Goal: Task Accomplishment & Management: Manage account settings

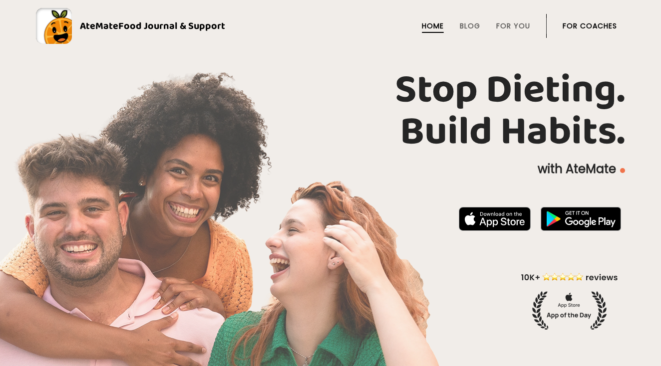
click at [581, 26] on link "For Coaches" at bounding box center [589, 26] width 54 height 8
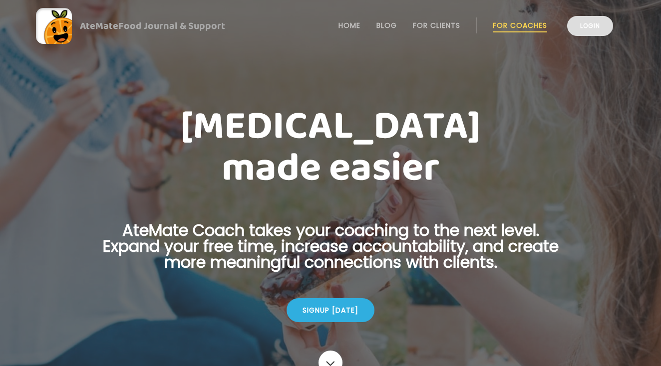
click at [580, 28] on link "Login" at bounding box center [590, 26] width 46 height 20
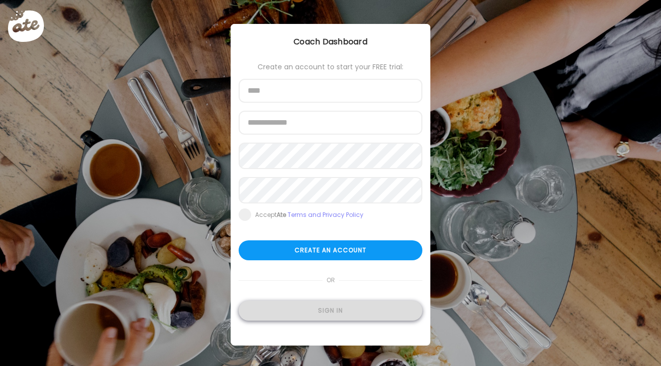
click at [317, 311] on div "Sign in" at bounding box center [331, 311] width 184 height 20
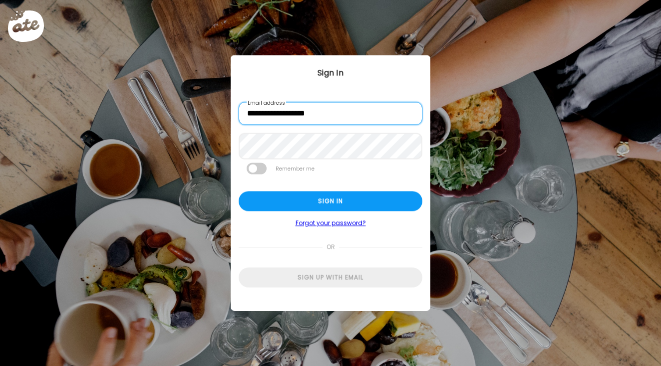
type input "**********"
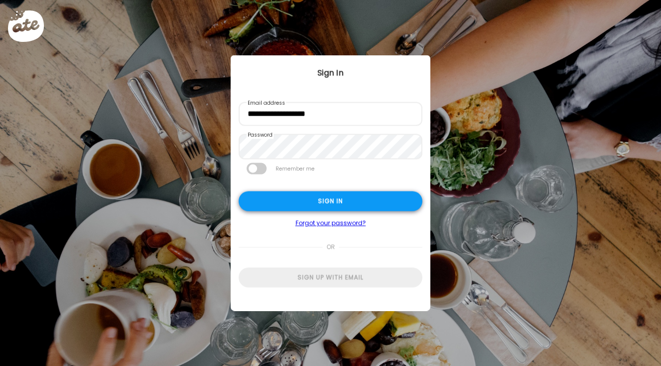
click at [307, 205] on div "Sign in" at bounding box center [331, 202] width 184 height 20
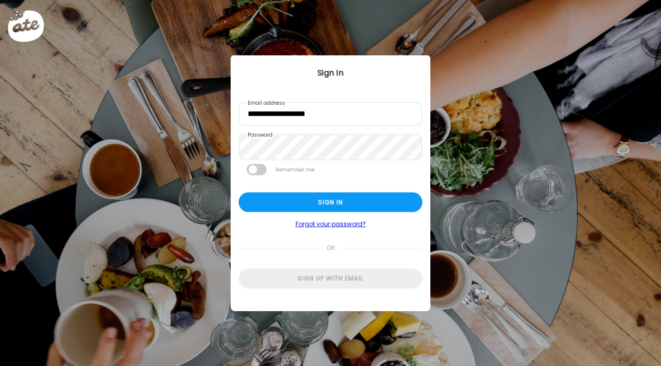
type input "****"
type input "**********"
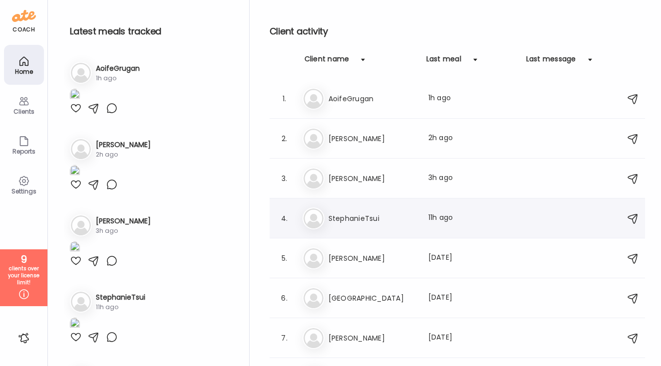
click at [371, 218] on h3 "StephanieTsui" at bounding box center [372, 219] width 88 height 12
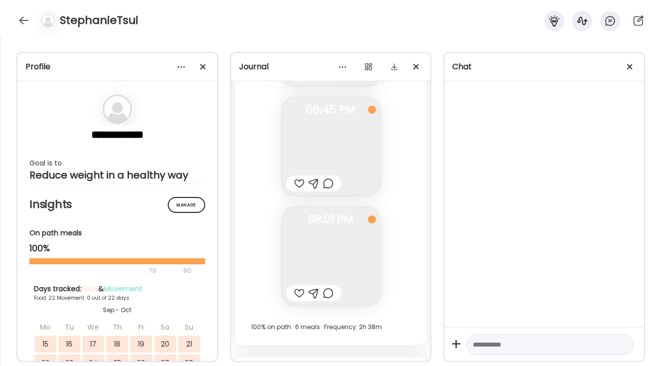
scroll to position [18420, 0]
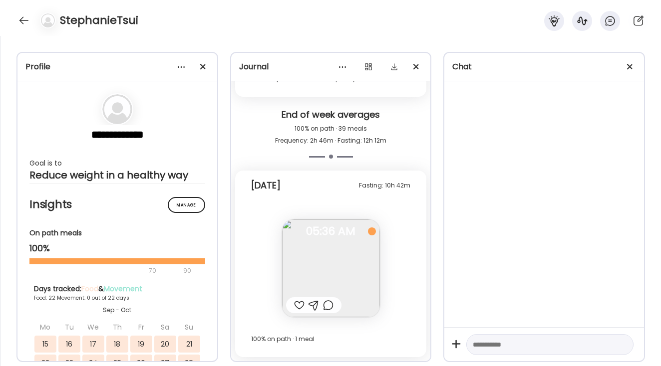
click at [258, 281] on div "Fasting: 10h 42m Today Note not added Questions not answered 05:36 AM Today 100…" at bounding box center [331, 264] width 192 height 187
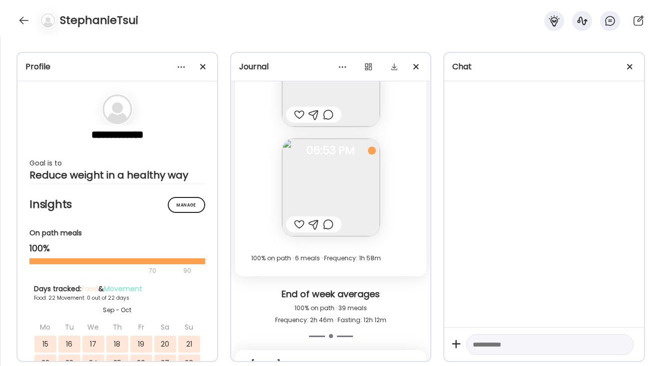
scroll to position [18201, 0]
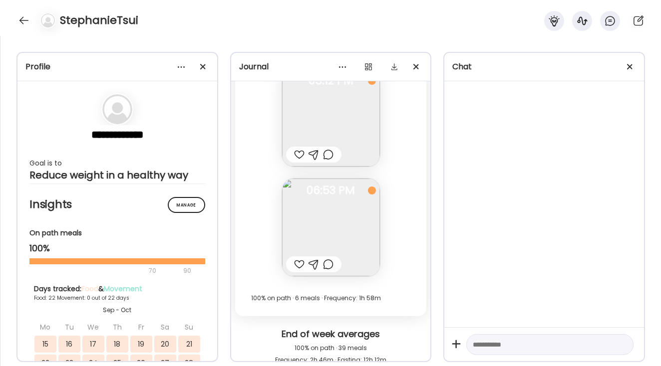
click at [341, 228] on img at bounding box center [331, 228] width 98 height 98
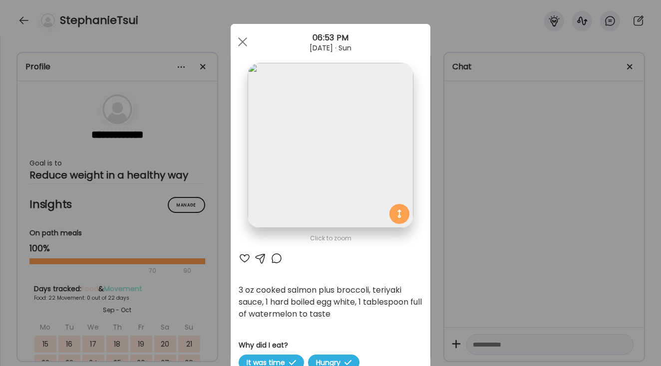
scroll to position [18181, 0]
click at [437, 286] on div "Ate Coach Dashboard Wahoo! It’s official Take a moment to set up your Coach Pro…" at bounding box center [330, 183] width 661 height 366
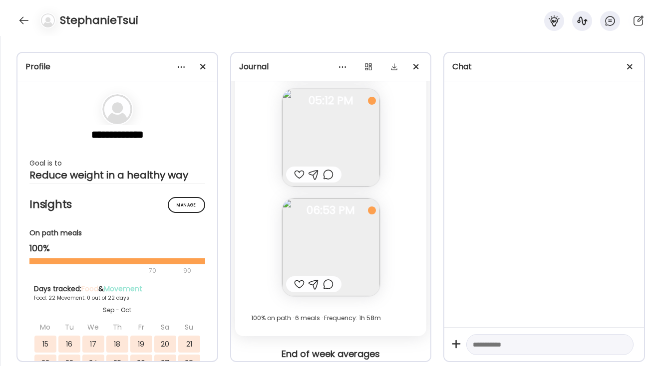
click at [308, 141] on img at bounding box center [331, 138] width 98 height 98
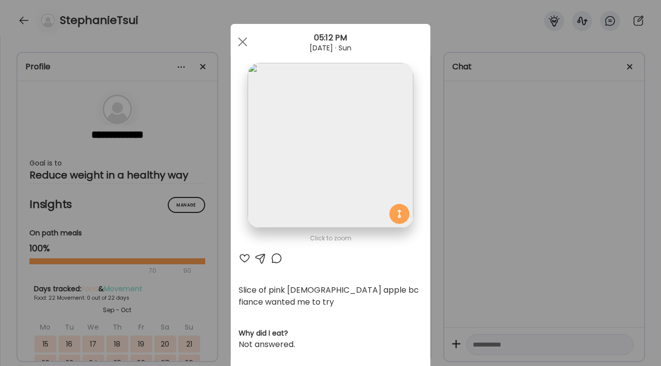
click at [444, 210] on div "Ate Coach Dashboard Wahoo! It’s official Take a moment to set up your Coach Pro…" at bounding box center [330, 183] width 661 height 366
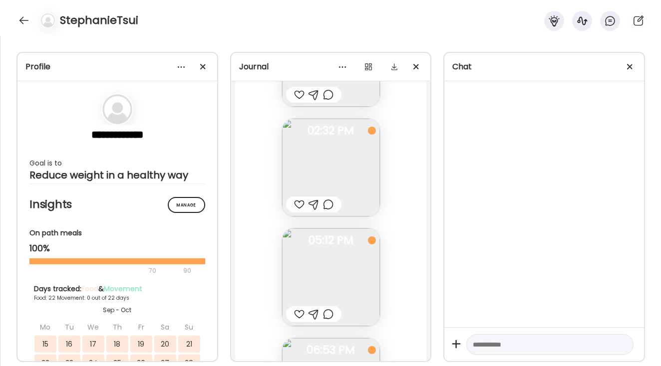
scroll to position [18021, 0]
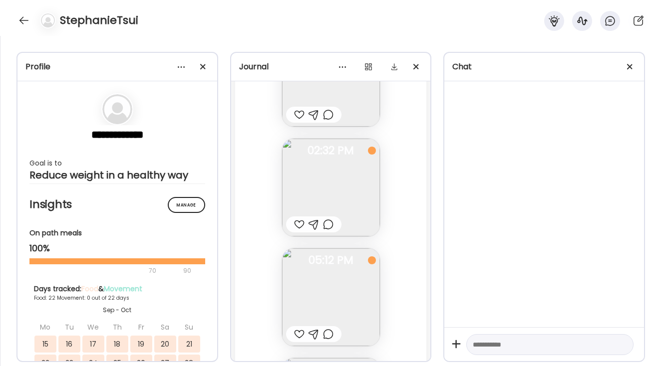
click at [349, 184] on img at bounding box center [331, 188] width 98 height 98
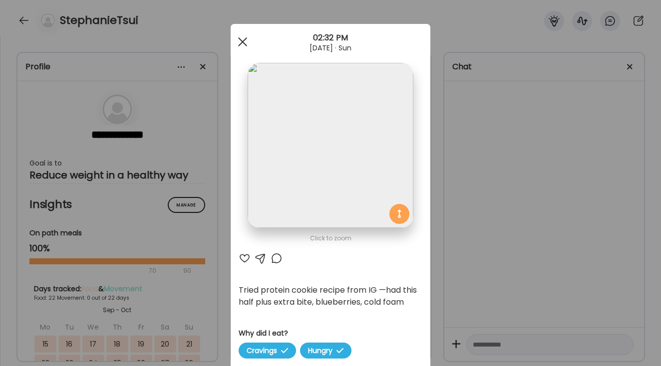
click at [244, 42] on div at bounding box center [243, 42] width 20 height 20
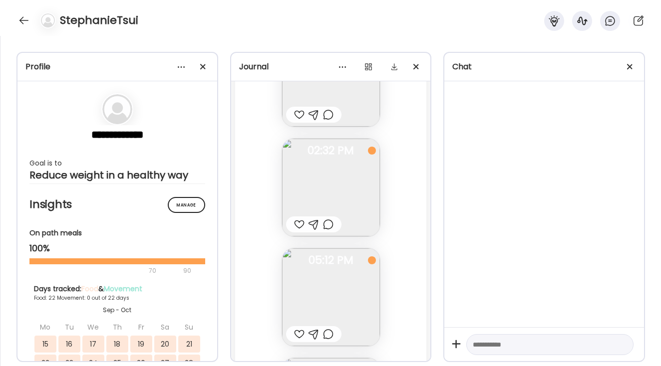
click at [408, 174] on div "Fasting: 15h 17m Yesterday Note not added Questions not answered 08:58 AM “burg…" at bounding box center [331, 128] width 192 height 736
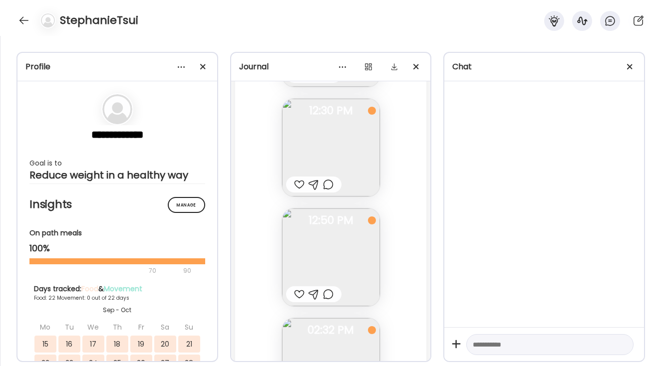
scroll to position [17822, 0]
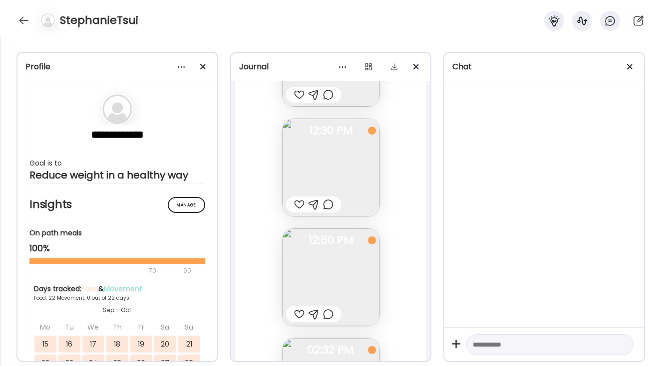
click at [337, 149] on img at bounding box center [331, 168] width 98 height 98
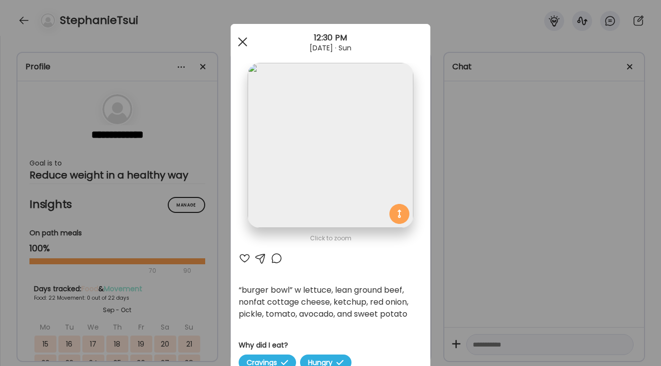
click at [244, 41] on span at bounding box center [242, 41] width 9 height 9
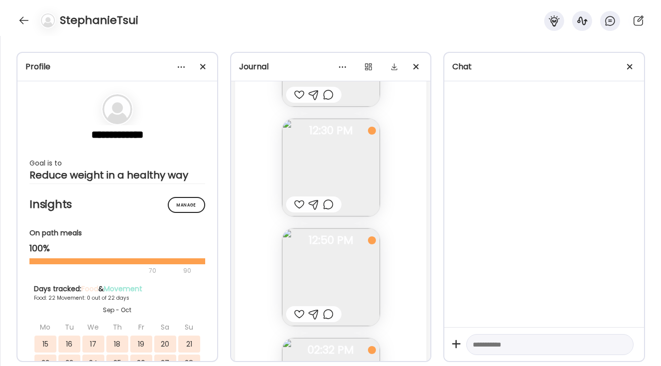
click at [422, 190] on div "Fasting: 15h 17m Yesterday Note not added Questions not answered 08:58 AM “burg…" at bounding box center [331, 328] width 192 height 736
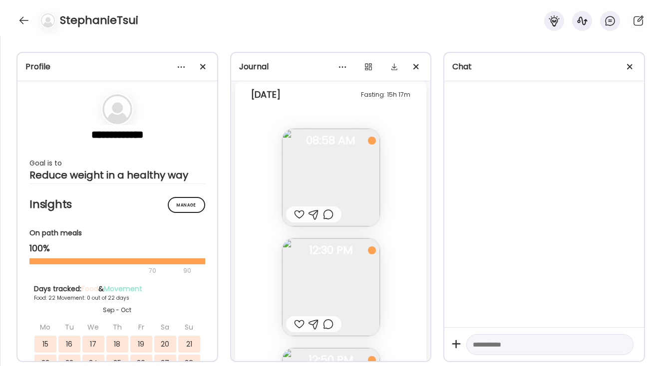
scroll to position [17682, 0]
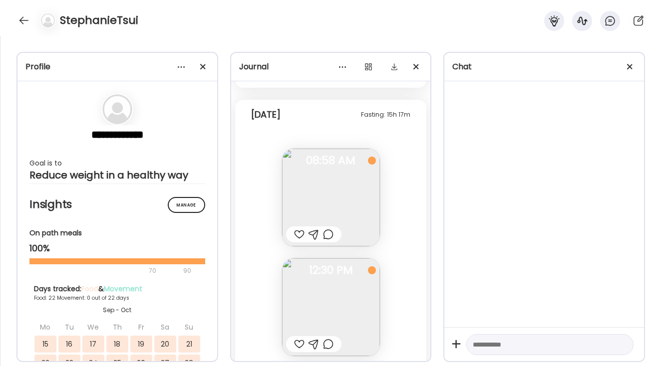
click at [348, 199] on img at bounding box center [331, 198] width 98 height 98
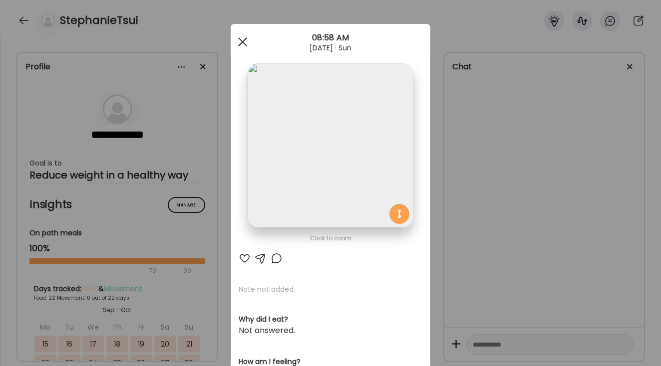
click at [246, 42] on div at bounding box center [243, 42] width 20 height 20
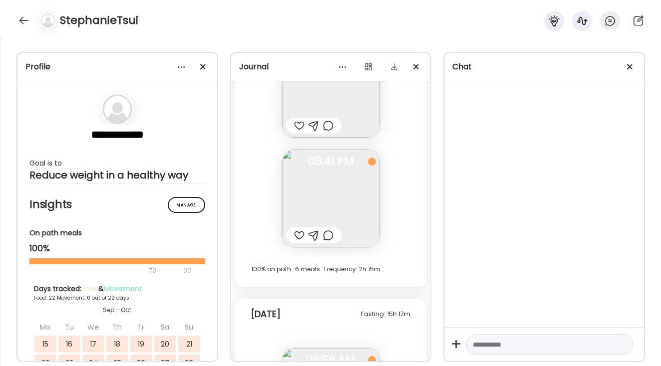
scroll to position [17462, 0]
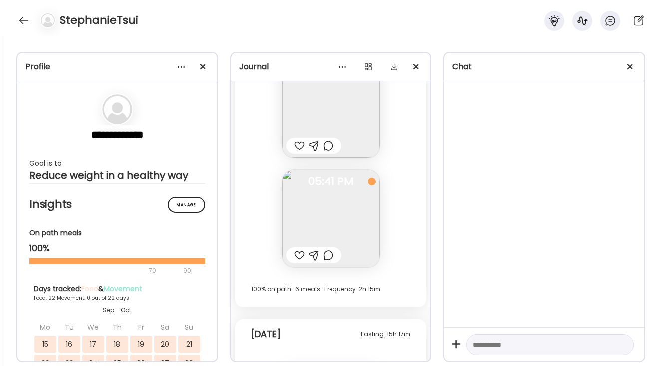
click at [332, 223] on img at bounding box center [331, 219] width 98 height 98
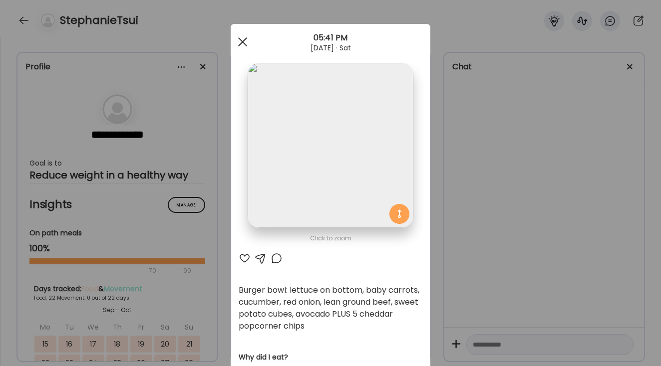
click at [242, 40] on span at bounding box center [242, 41] width 9 height 9
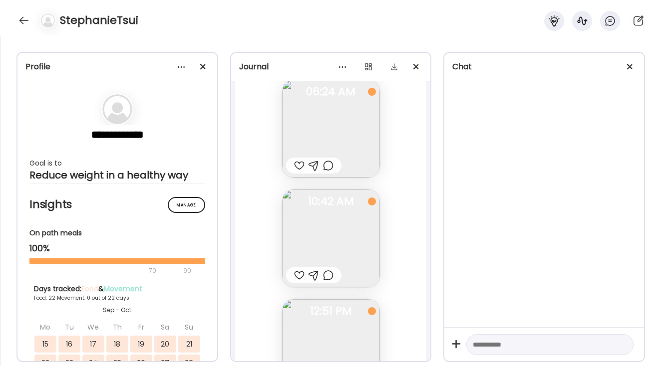
scroll to position [16983, 0]
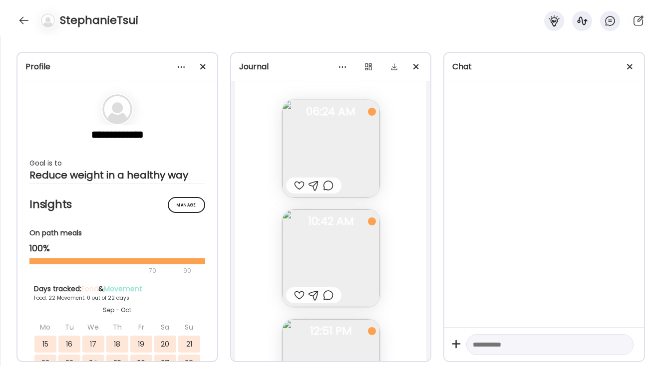
click at [307, 264] on img at bounding box center [331, 259] width 98 height 98
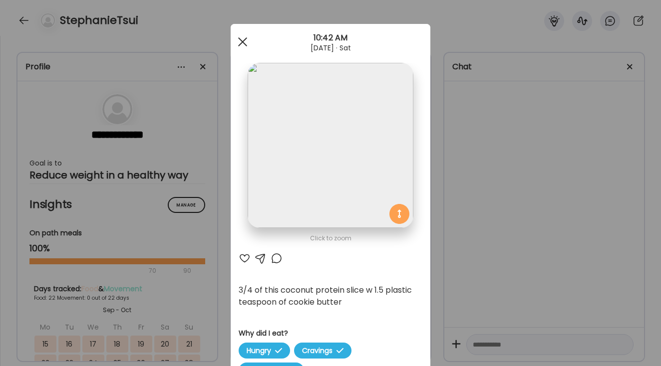
click at [241, 42] on div at bounding box center [243, 42] width 20 height 20
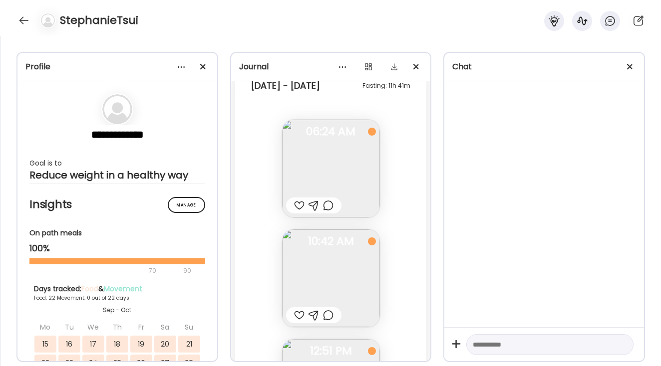
scroll to position [16943, 0]
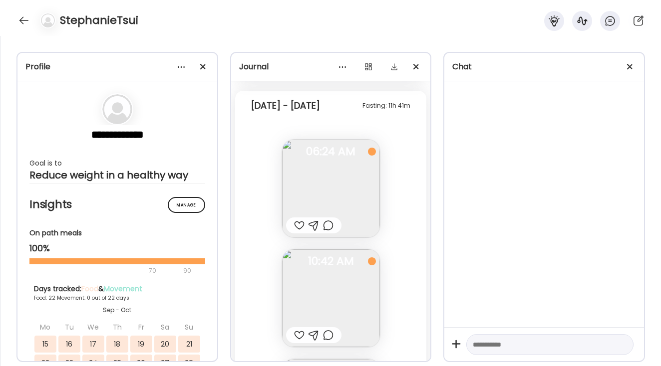
click at [348, 200] on img at bounding box center [331, 189] width 98 height 98
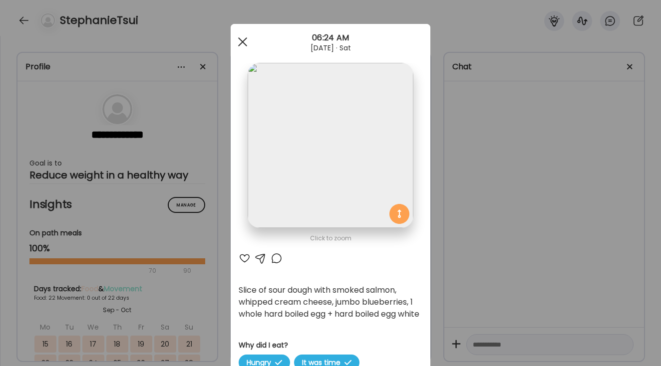
click at [243, 42] on span at bounding box center [242, 41] width 9 height 9
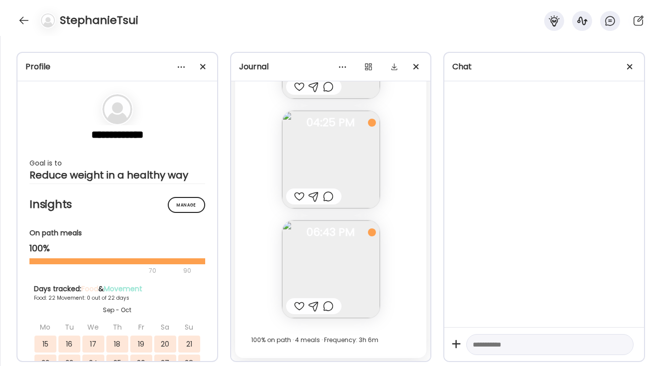
scroll to position [16644, 0]
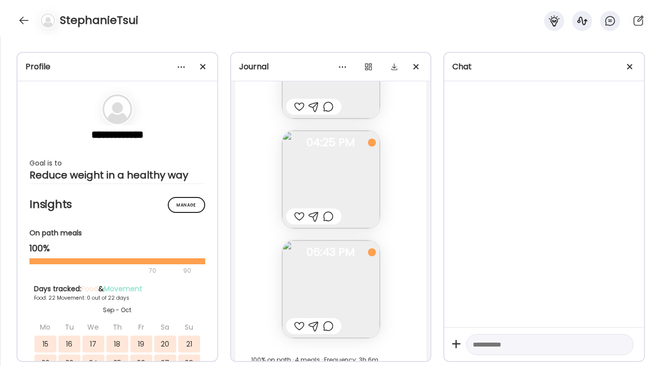
click at [342, 185] on img at bounding box center [331, 180] width 98 height 98
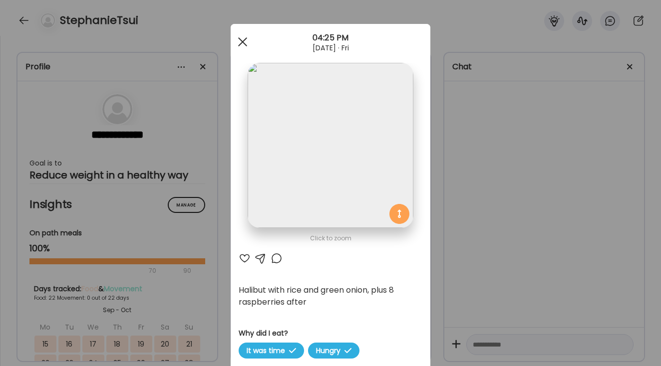
click at [243, 43] on span at bounding box center [242, 41] width 9 height 9
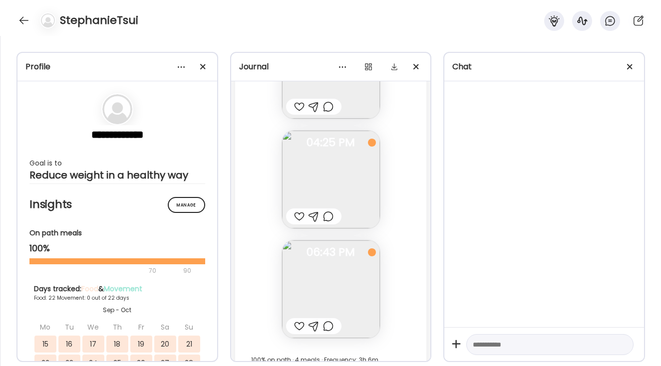
click at [407, 242] on div "Fasting: 13h 57m Friday - Oct 03 Avocado hard boiled egg (had 1/2 of one of the…" at bounding box center [331, 120] width 192 height 516
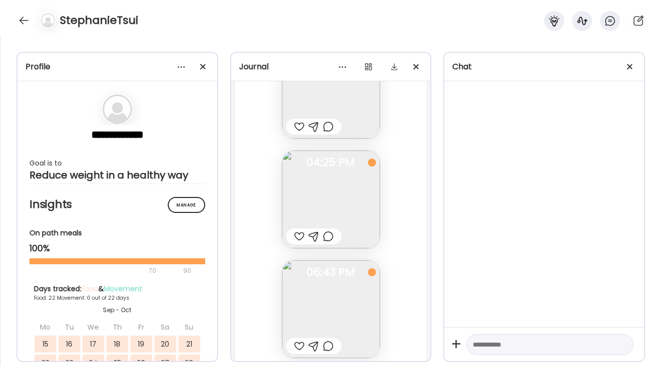
click at [330, 297] on img at bounding box center [331, 309] width 98 height 98
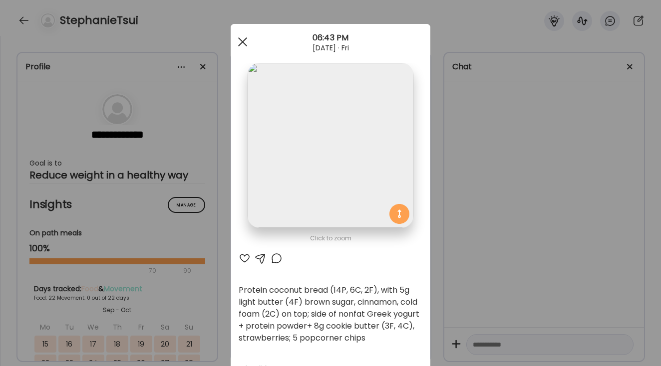
click at [242, 42] on span at bounding box center [242, 41] width 9 height 9
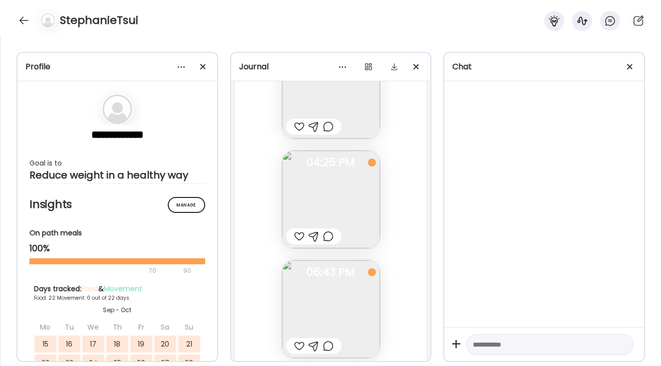
click at [414, 265] on div "Fasting: 13h 57m Friday - Oct 03 Avocado hard boiled egg (had 1/2 of one of the…" at bounding box center [331, 140] width 192 height 516
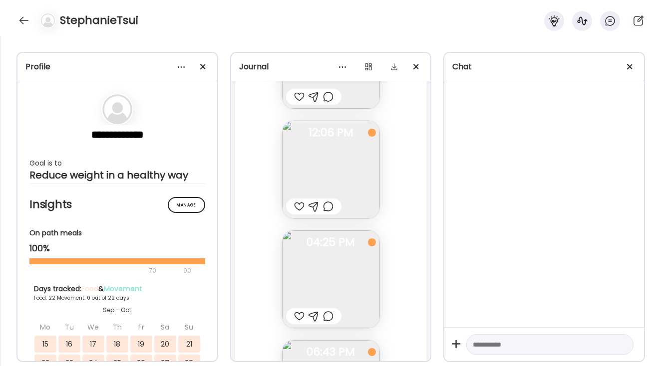
scroll to position [16524, 0]
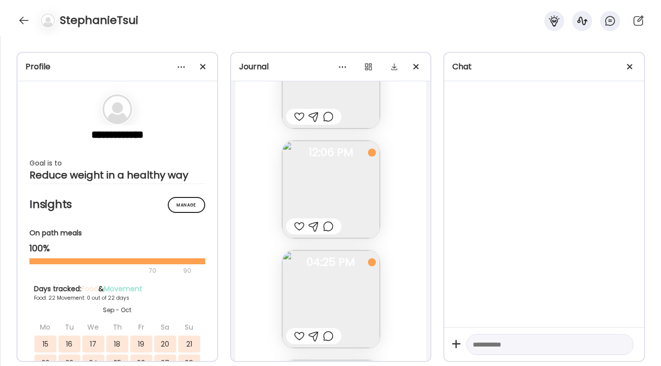
click at [342, 185] on img at bounding box center [331, 190] width 98 height 98
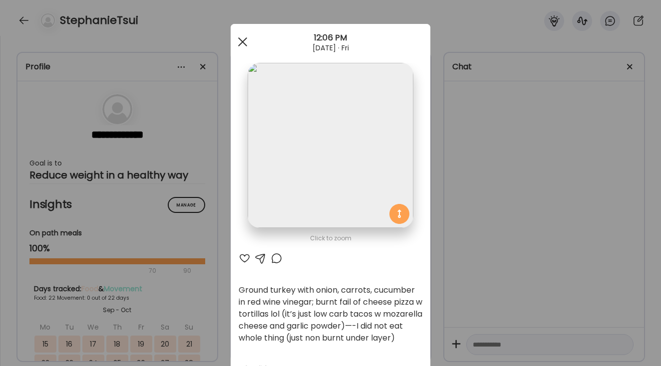
click at [242, 47] on div at bounding box center [243, 42] width 20 height 20
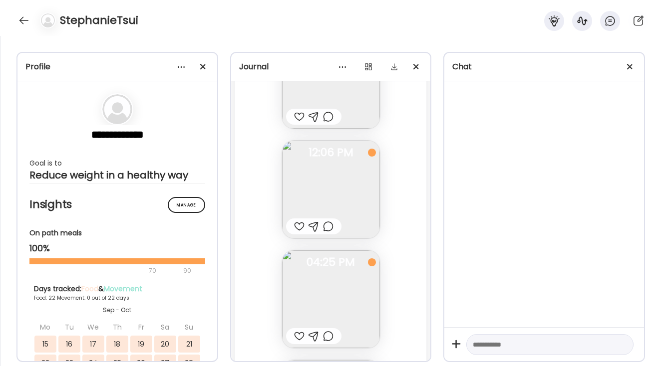
click at [400, 184] on div "Fasting: 13h 57m Friday - Oct 03 Avocado hard boiled egg (had 1/2 of one of the…" at bounding box center [331, 240] width 192 height 516
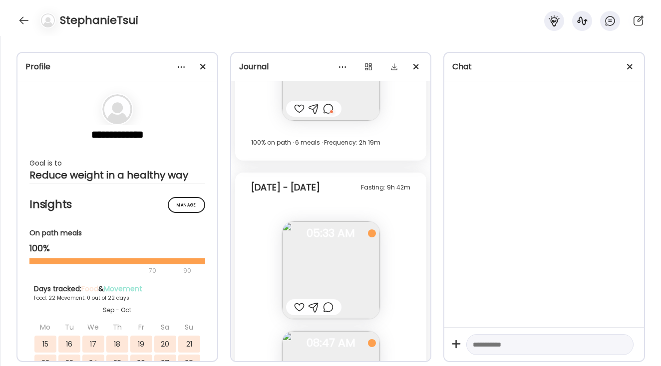
scroll to position [15566, 0]
